Goal: Check status: Check status

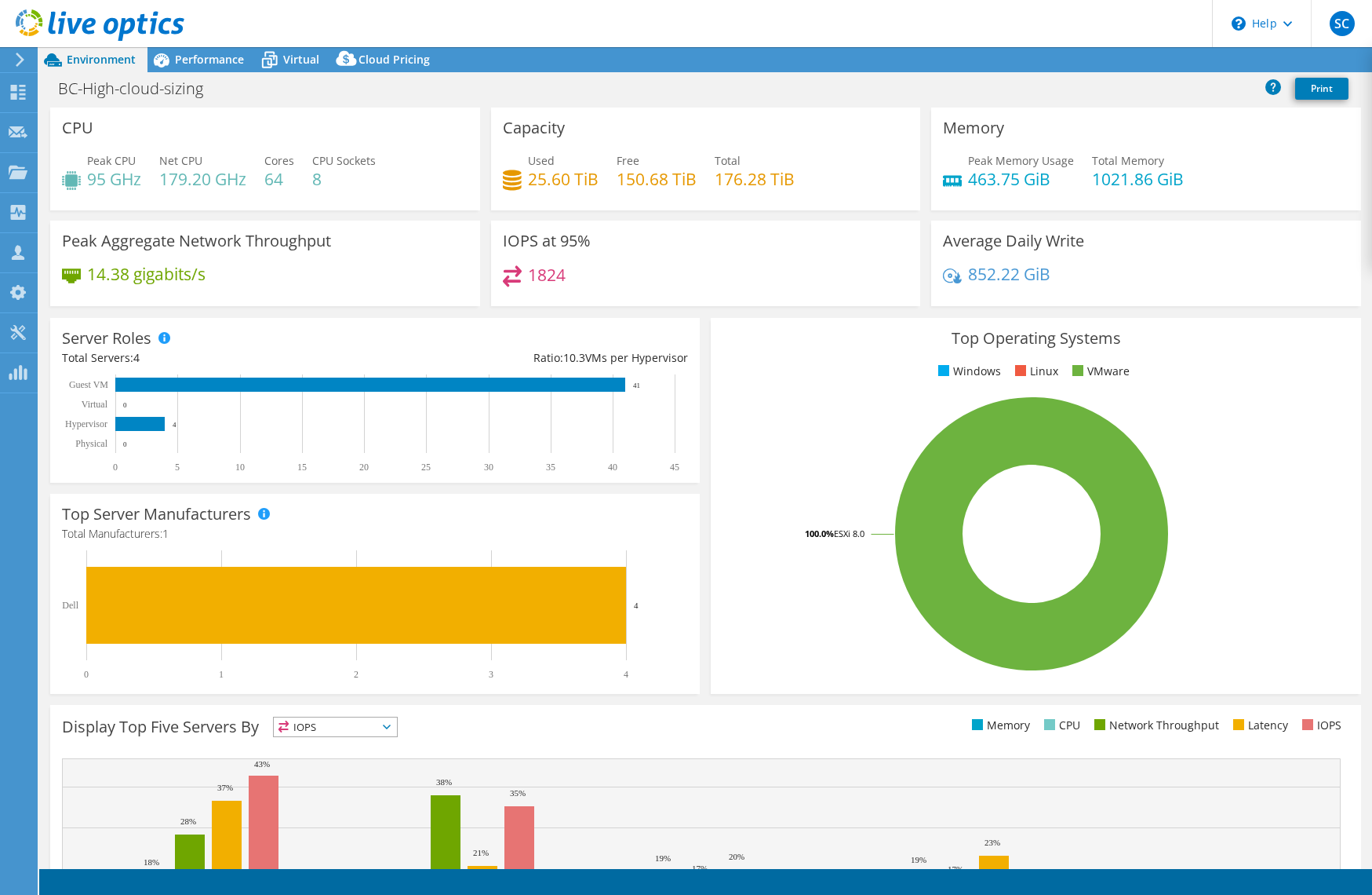
select select "USD"
click at [25, 65] on icon at bounding box center [20, 59] width 12 height 14
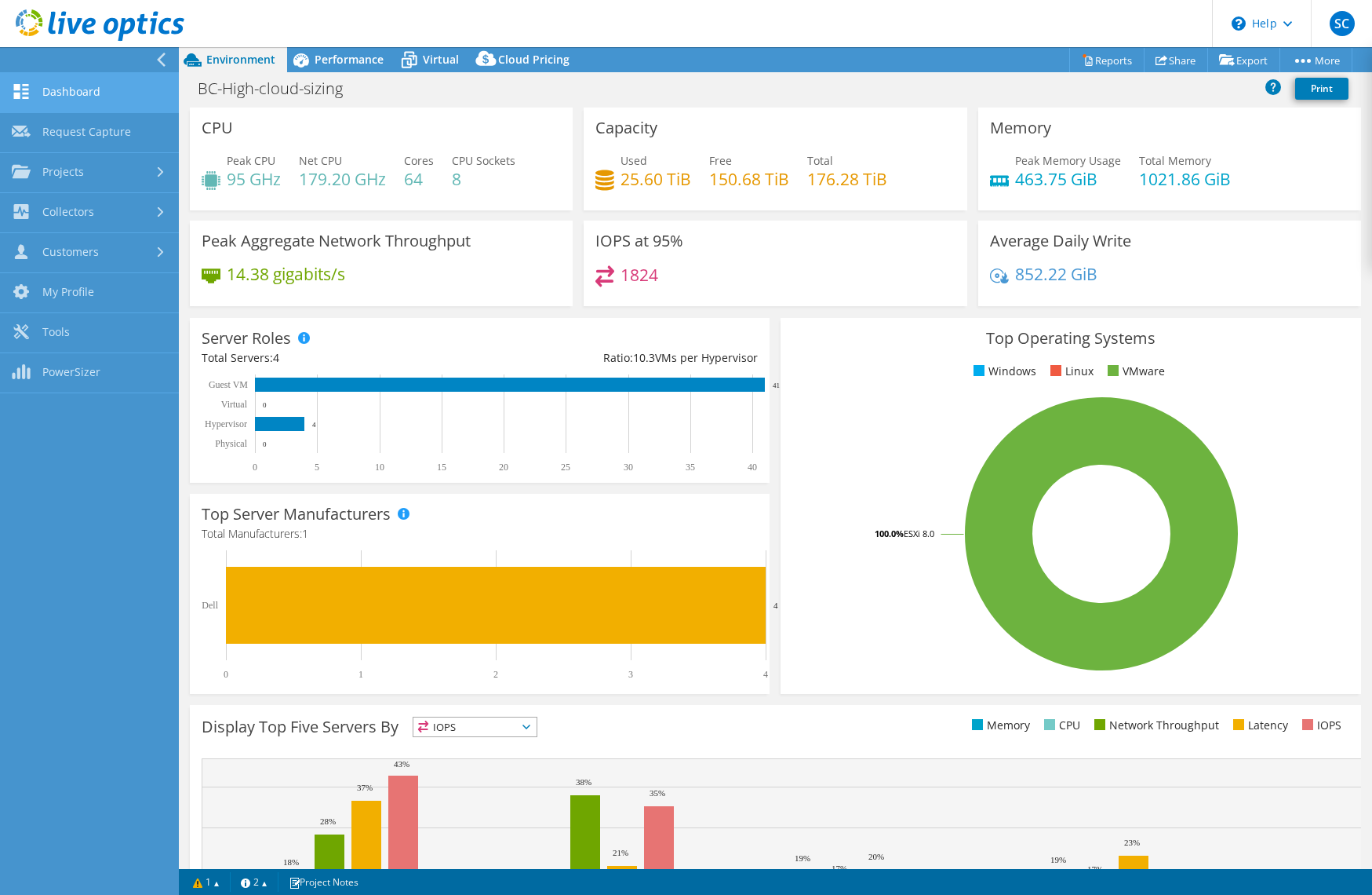
click at [79, 84] on link "Dashboard" at bounding box center [89, 93] width 179 height 40
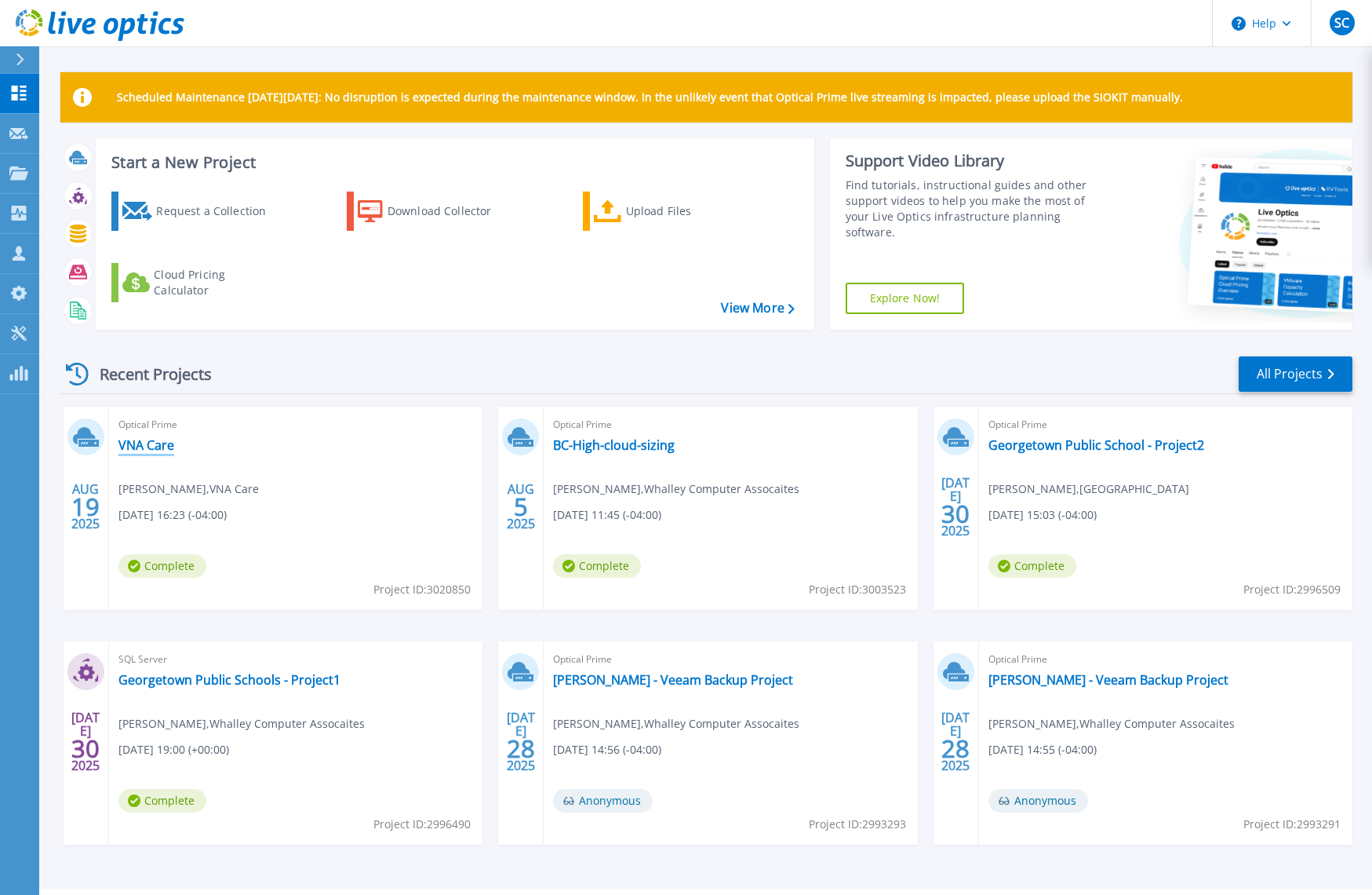
click at [148, 445] on link "VNA Care" at bounding box center [145, 445] width 55 height 16
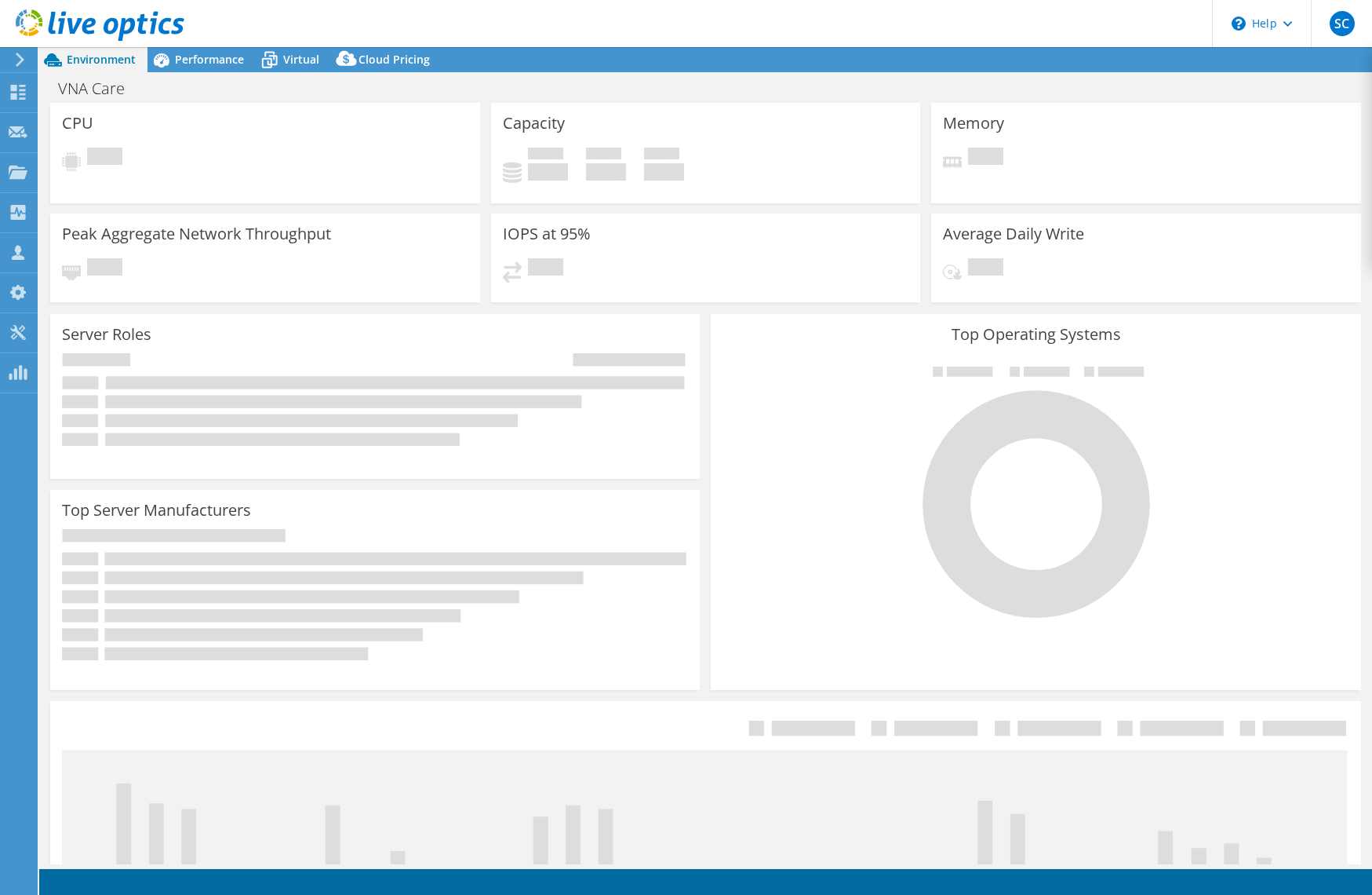
select select "USEast"
select select "USD"
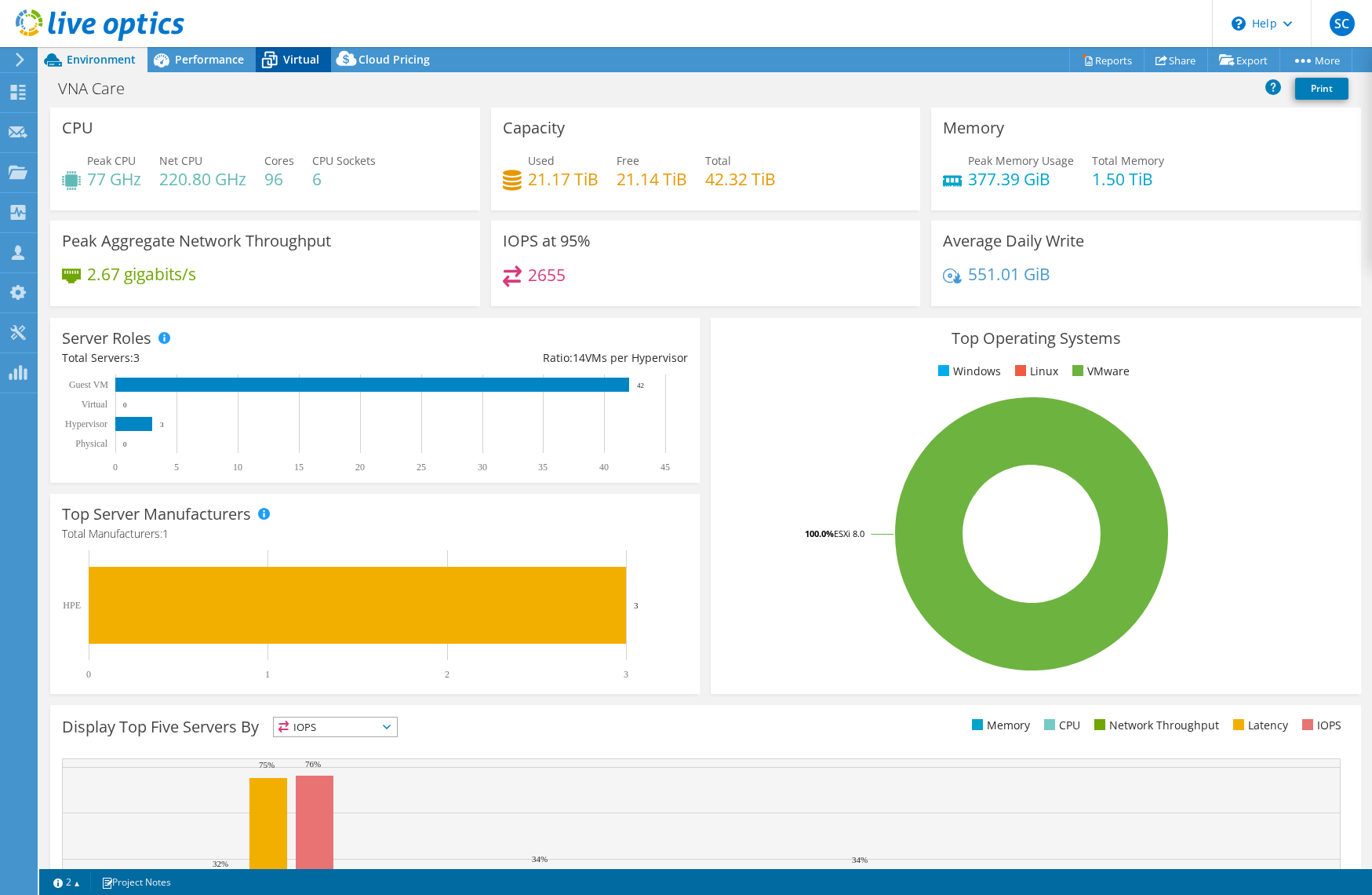
click at [278, 53] on icon at bounding box center [269, 59] width 27 height 27
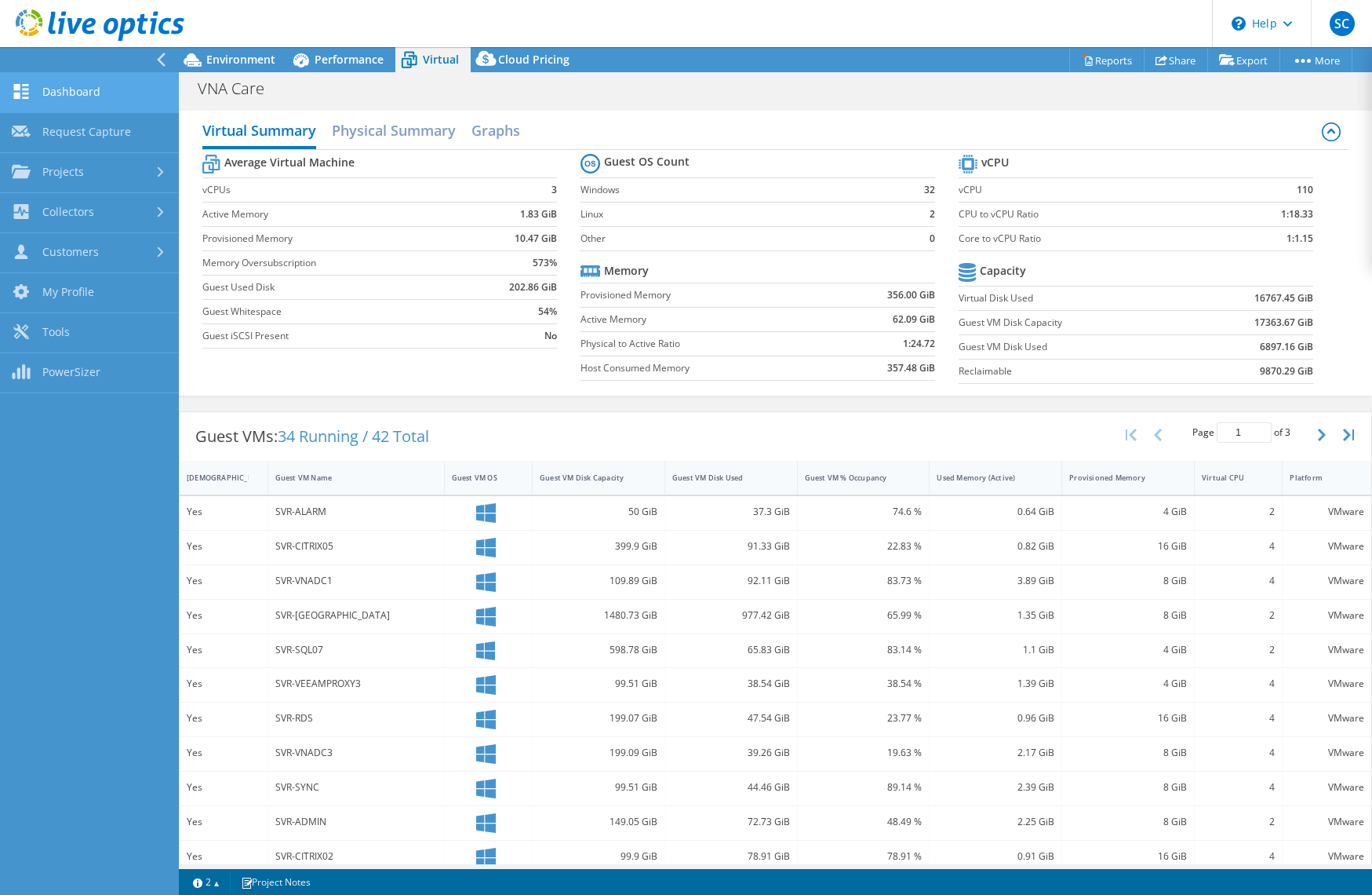
click at [80, 99] on link "Dashboard" at bounding box center [89, 93] width 179 height 40
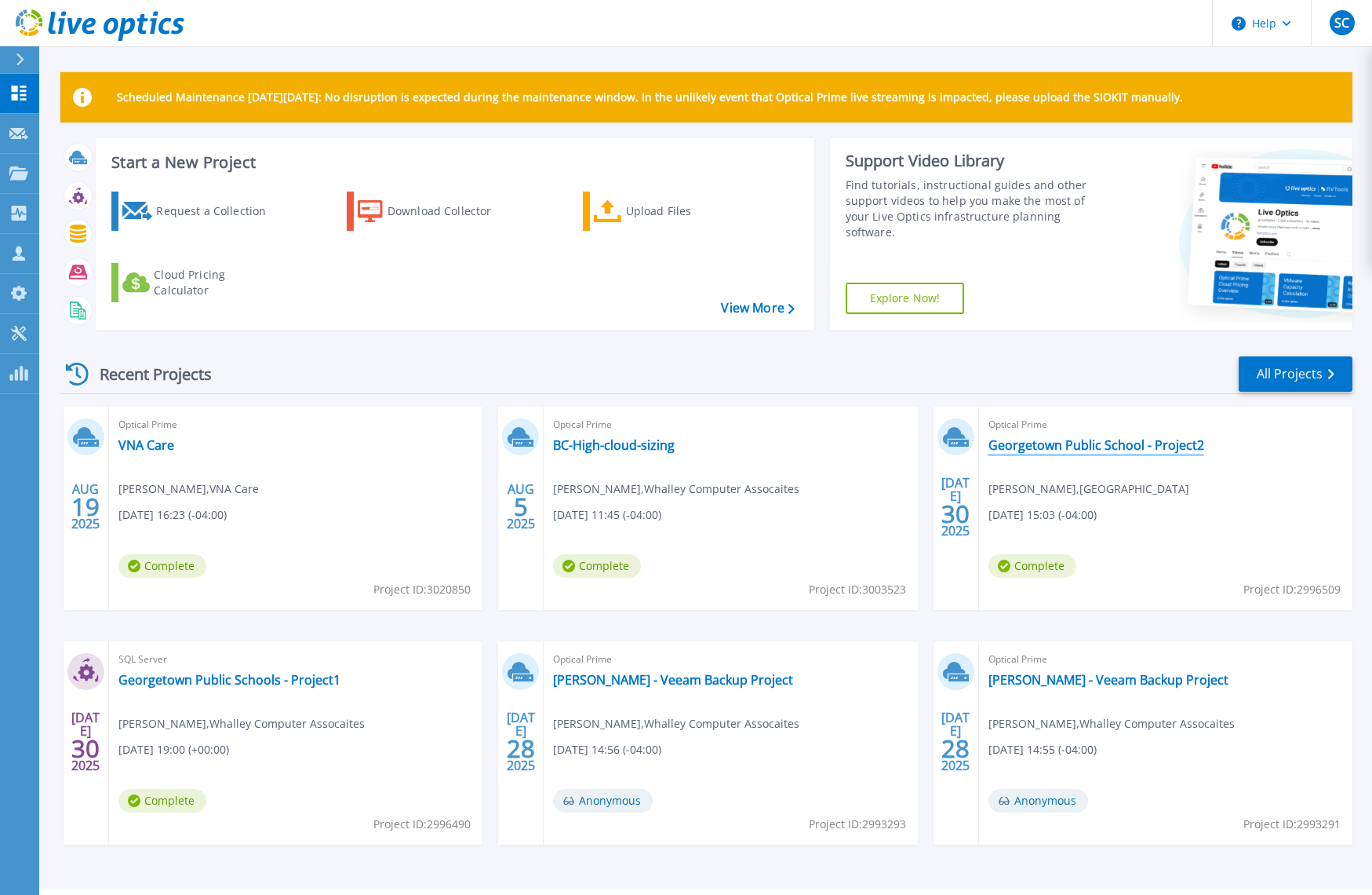
click at [1076, 447] on link "Georgetown Public School - Project2" at bounding box center [1096, 445] width 216 height 16
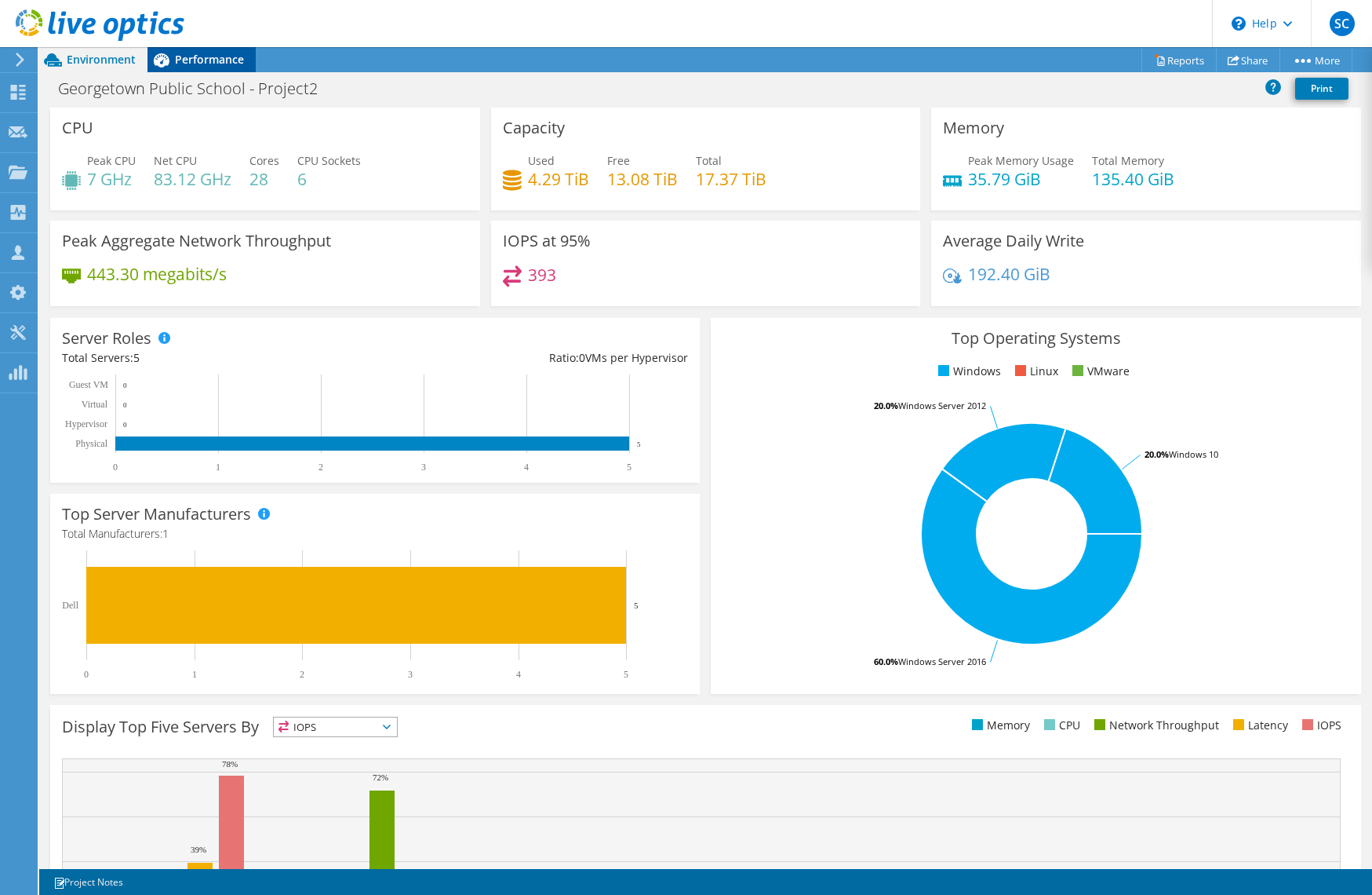
click at [190, 61] on span "Performance" at bounding box center [210, 59] width 69 height 15
